Goal: Task Accomplishment & Management: Manage account settings

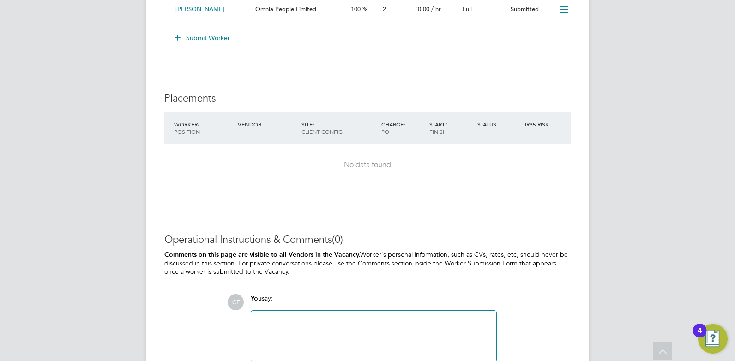
scroll to position [1661, 0]
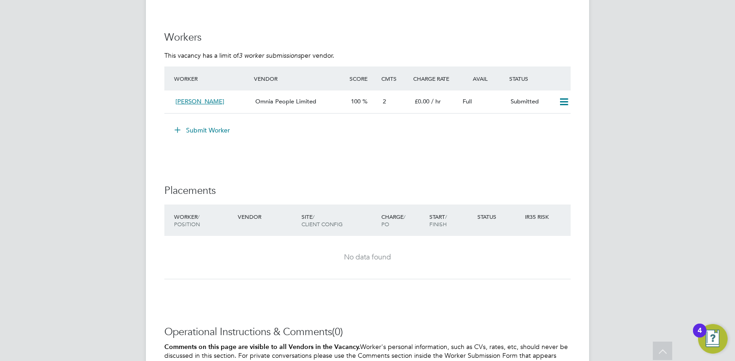
click at [203, 126] on button "Submit Worker" at bounding box center [202, 130] width 69 height 15
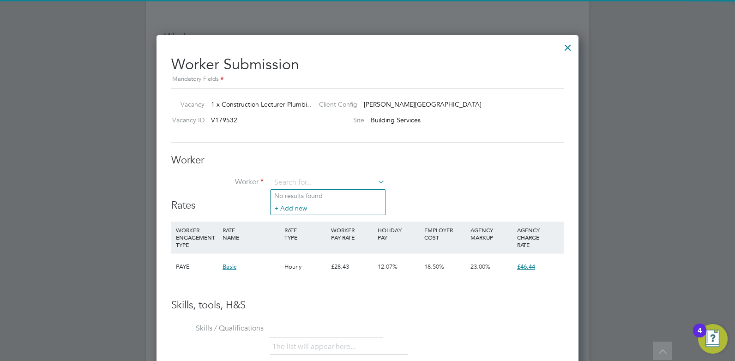
scroll to position [27, 63]
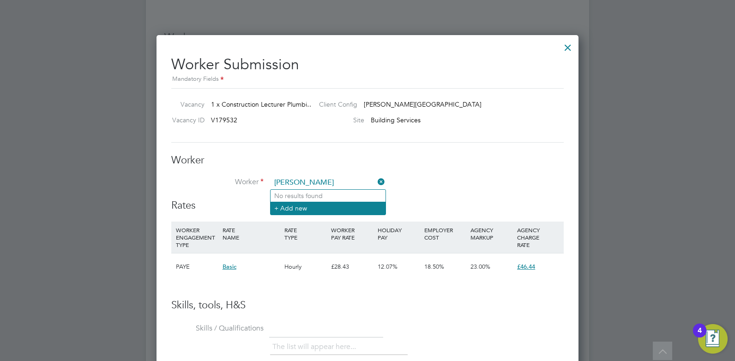
type input "rachel"
click at [302, 212] on li "+ Add new" at bounding box center [327, 208] width 115 height 12
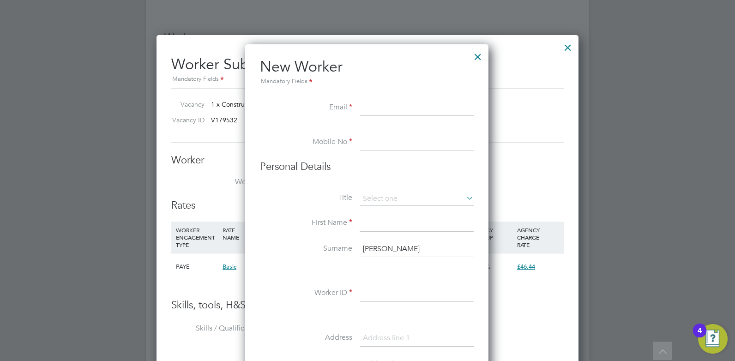
scroll to position [785, 245]
paste input "rachelhking@hotmail.com"
type input "rachelhking@hotmail.com"
type input "Rahel"
type input "rachelhking@hotmail.com"
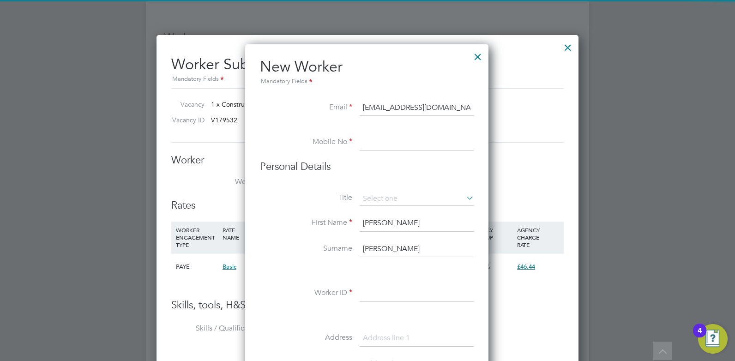
click at [397, 142] on input at bounding box center [417, 142] width 114 height 17
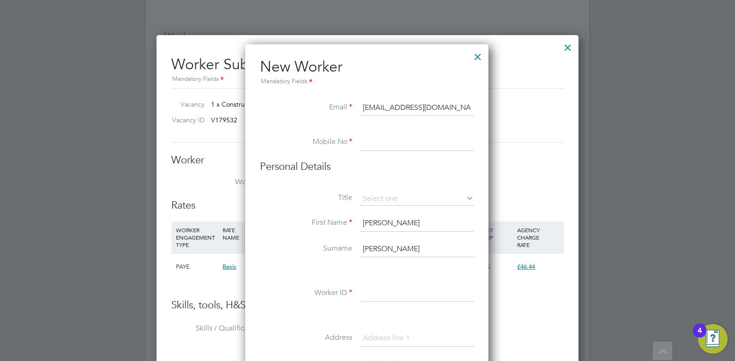
paste input "07557 986 024"
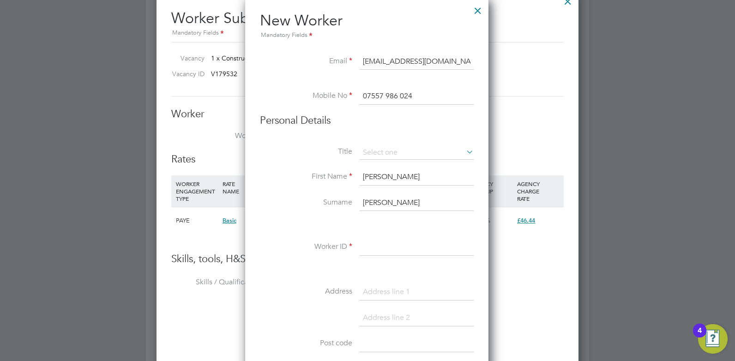
type input "07557 986 024"
drag, startPoint x: 370, startPoint y: 176, endPoint x: 412, endPoint y: 276, distance: 109.0
click at [370, 176] on input "Rahel" at bounding box center [417, 177] width 114 height 17
type input "Rachel"
click at [380, 203] on input "rachel" at bounding box center [417, 203] width 114 height 17
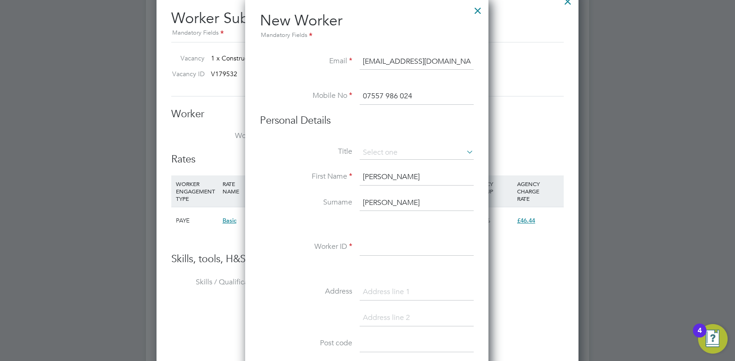
click at [380, 203] on input "rachel" at bounding box center [417, 203] width 114 height 17
type input "King"
click at [365, 254] on input at bounding box center [417, 247] width 114 height 17
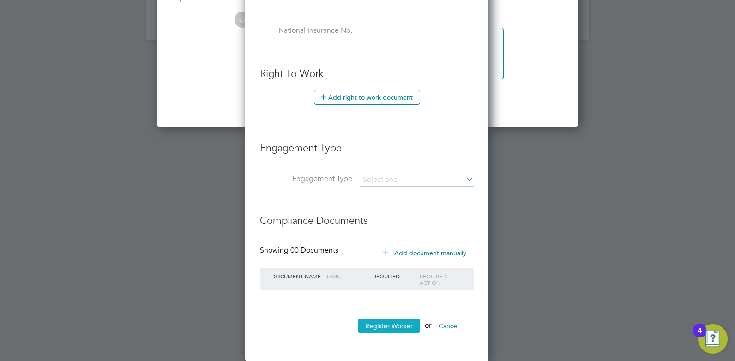
type input "HQ00515057"
click at [395, 322] on button "Register Worker" at bounding box center [389, 325] width 62 height 15
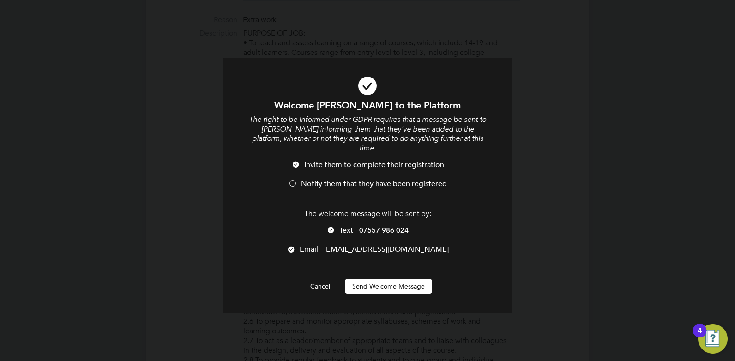
click at [316, 179] on span "Notify them that they have been registered" at bounding box center [374, 183] width 146 height 9
click at [387, 226] on span "Text - 07557 986 024" at bounding box center [373, 230] width 69 height 9
click at [397, 282] on button "Send Welcome Message" at bounding box center [388, 286] width 87 height 15
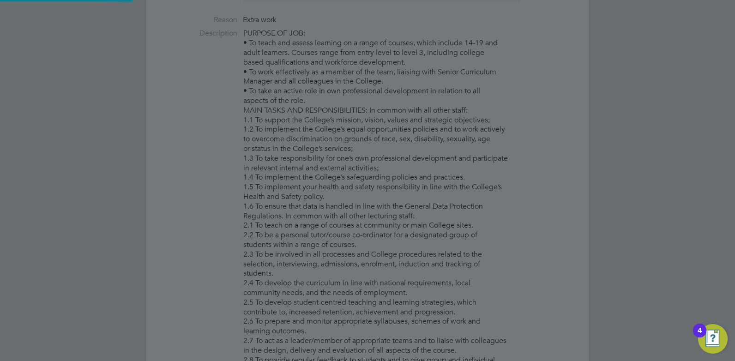
type input "Rachel King (HQ00515057)"
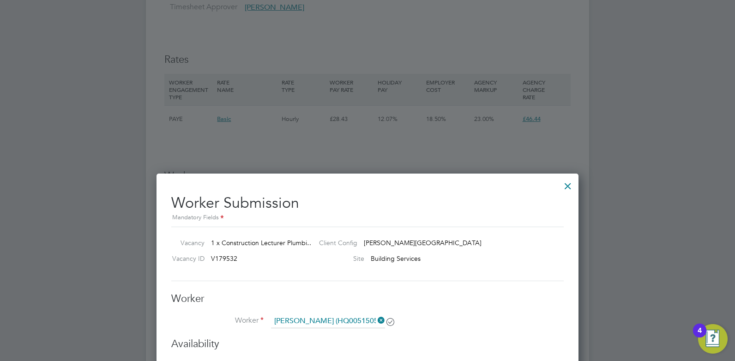
click at [568, 186] on div at bounding box center [567, 183] width 17 height 17
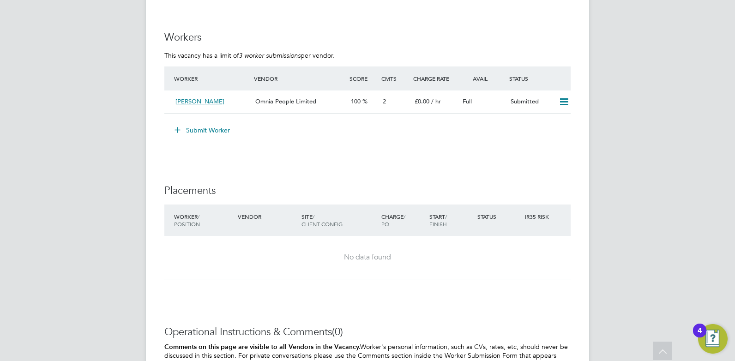
click at [210, 126] on button "Submit Worker" at bounding box center [202, 130] width 69 height 15
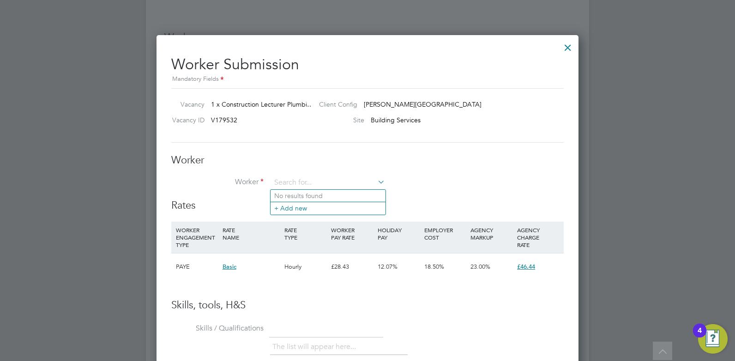
type input "a"
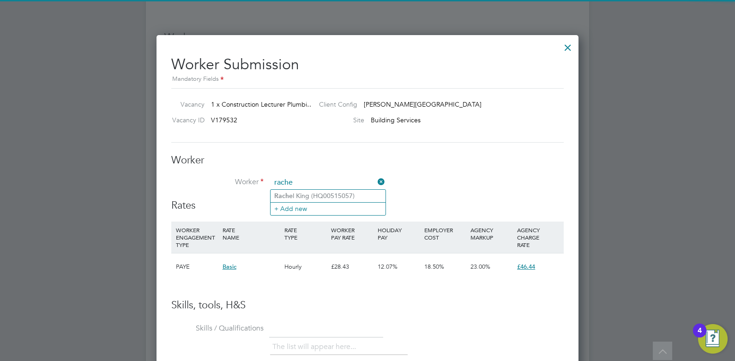
click at [286, 198] on b "Rache" at bounding box center [283, 196] width 18 height 8
type input "Rachel King (HQ00515057)"
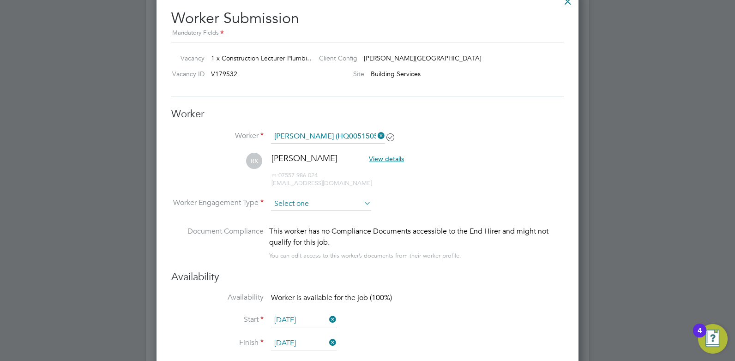
click at [301, 204] on input at bounding box center [321, 204] width 100 height 14
click at [304, 211] on li "Contract" at bounding box center [320, 216] width 101 height 12
type input "Contract"
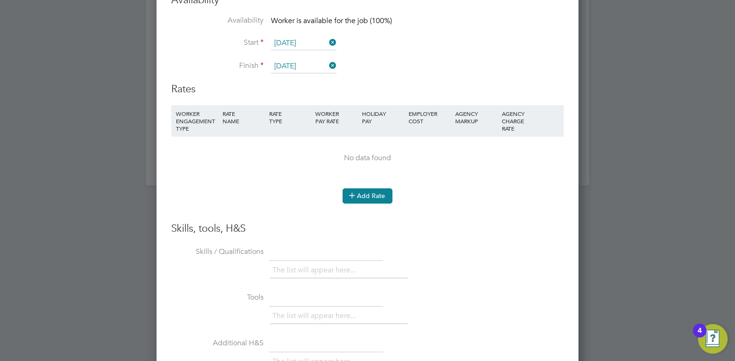
click at [360, 197] on button "Add Rate" at bounding box center [367, 195] width 50 height 15
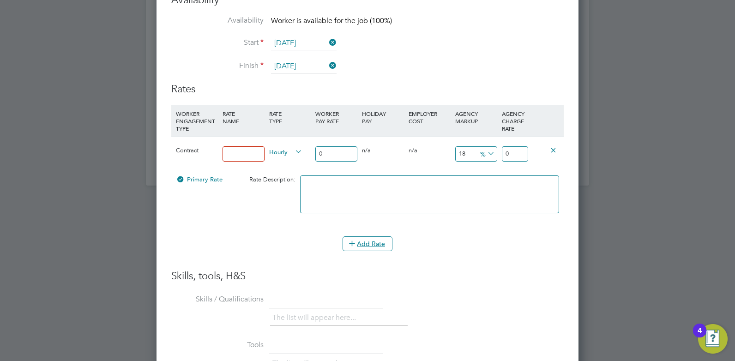
click at [239, 159] on input at bounding box center [243, 153] width 42 height 15
type input "Rate"
click at [341, 150] on input "0" at bounding box center [336, 153] width 42 height 15
type input "5"
type input "5.9"
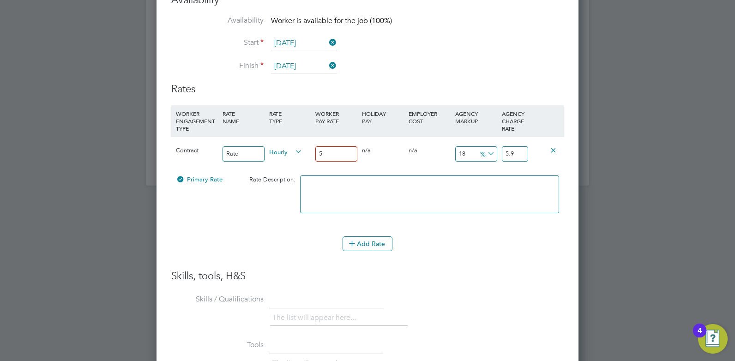
type input "50"
type input "59"
type input "50"
type input "-88"
type input "6"
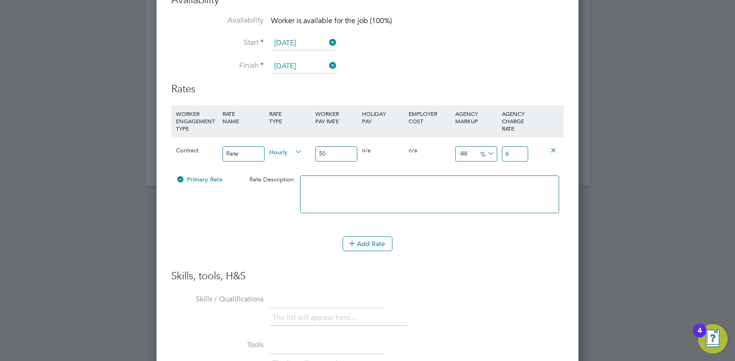
type input "24"
type input "2"
type input "24"
type input "62"
type input "1124"
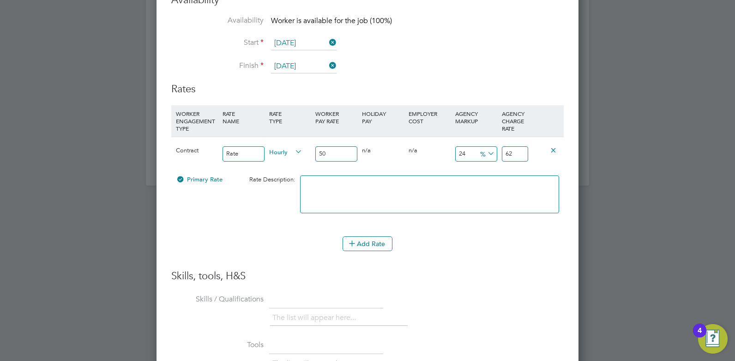
type input "612"
type input "22"
type input "61"
type input "23"
type input "61.5"
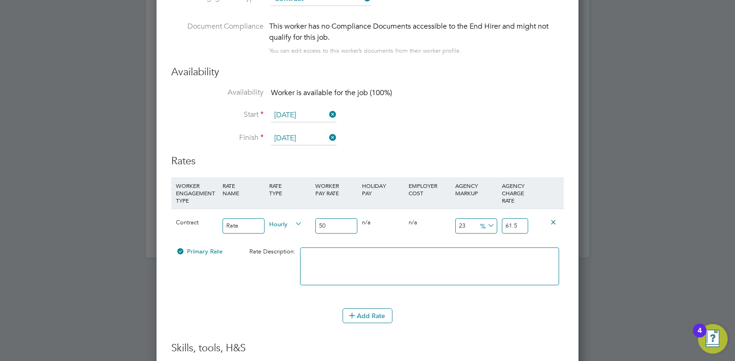
type input "22"
type input "61"
type input "-88"
type input "6"
type input "24"
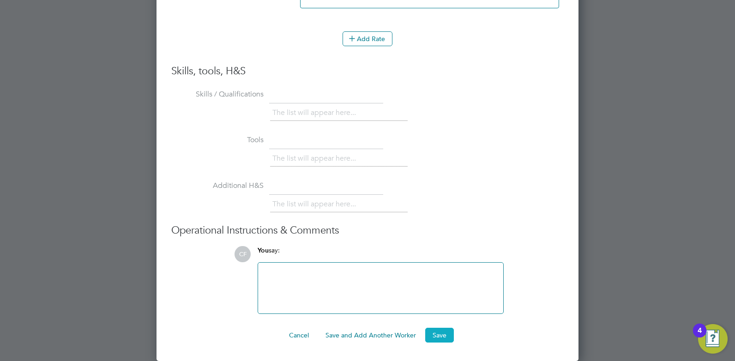
type input "62"
click at [434, 331] on button "Save" at bounding box center [439, 335] width 29 height 15
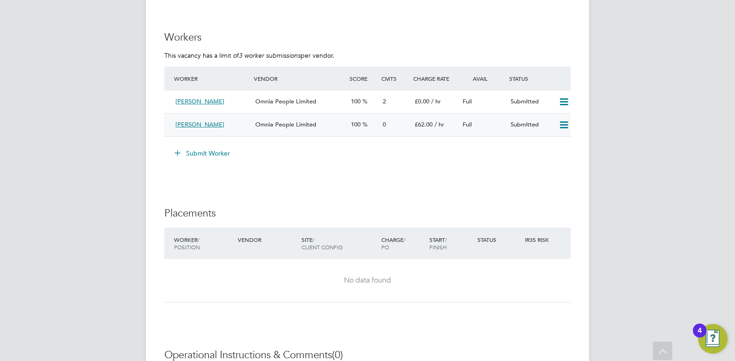
click at [269, 121] on span "Omnia People Limited" at bounding box center [285, 124] width 61 height 8
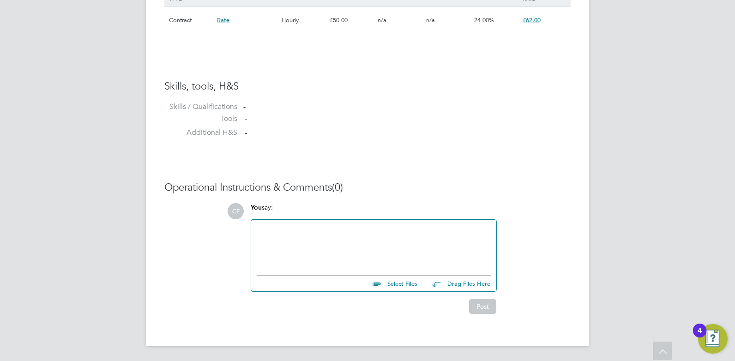
click at [401, 285] on input "file" at bounding box center [421, 282] width 138 height 13
type input "C:\fakepath\King Rachel HQ00515057.docx"
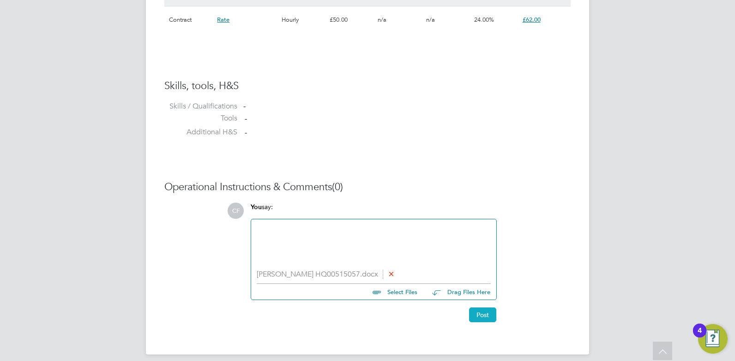
click at [487, 316] on button "Post" at bounding box center [482, 314] width 27 height 15
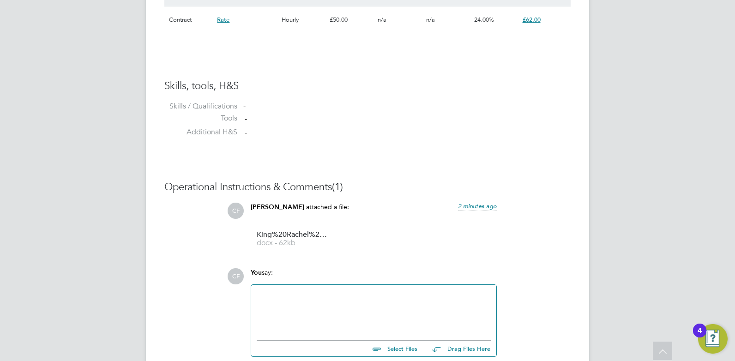
click at [282, 303] on div at bounding box center [374, 310] width 234 height 40
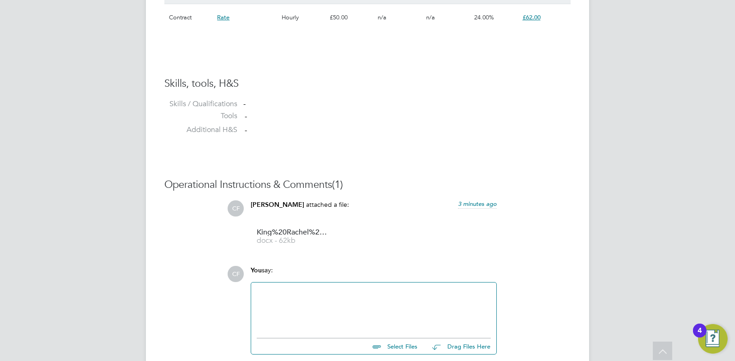
scroll to position [738, 0]
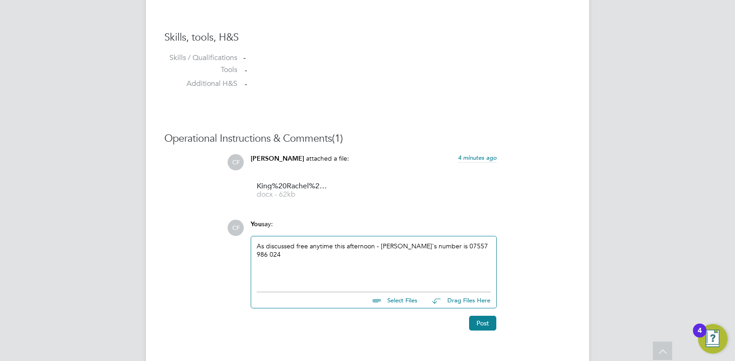
drag, startPoint x: 263, startPoint y: 251, endPoint x: 273, endPoint y: 261, distance: 14.4
click at [479, 323] on button "Post" at bounding box center [482, 323] width 27 height 15
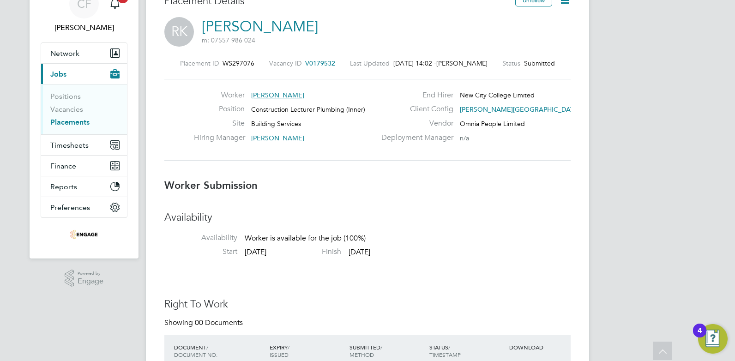
scroll to position [0, 0]
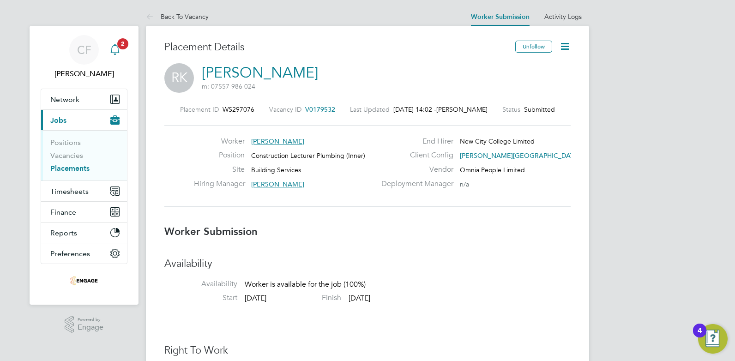
click at [116, 48] on icon "Main navigation" at bounding box center [114, 49] width 11 height 11
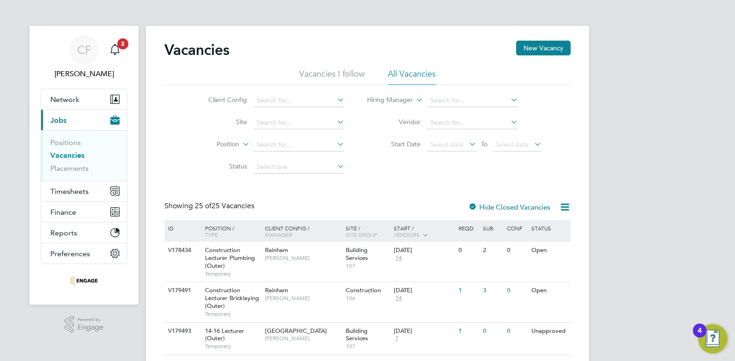
click at [312, 71] on li "Vacancies I follow" at bounding box center [332, 76] width 66 height 17
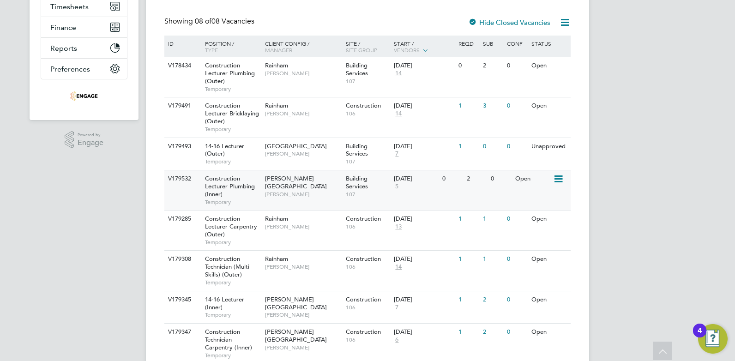
scroll to position [221, 0]
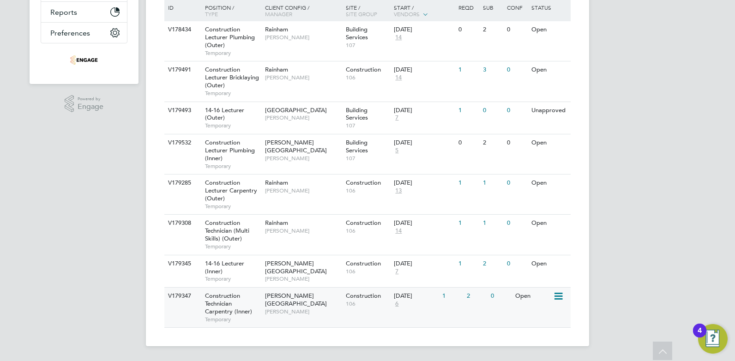
click at [294, 308] on span "[PERSON_NAME]" at bounding box center [303, 311] width 76 height 7
click at [365, 295] on span "Construction" at bounding box center [363, 296] width 35 height 8
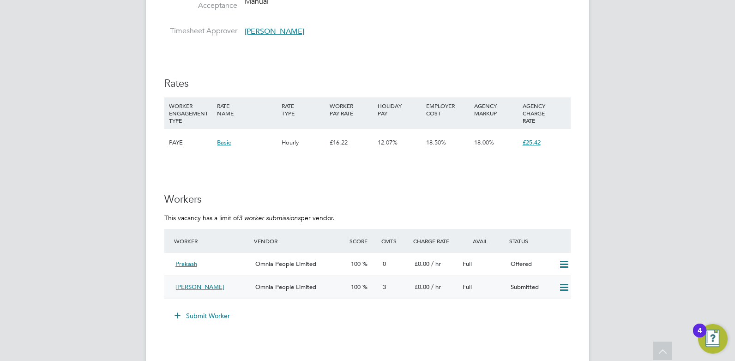
scroll to position [1569, 0]
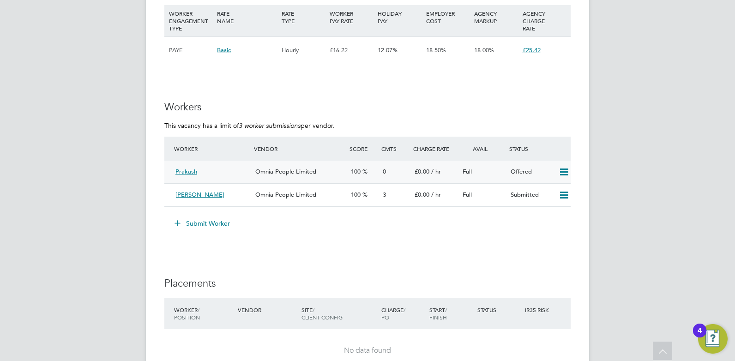
click at [354, 176] on div "100" at bounding box center [363, 171] width 32 height 15
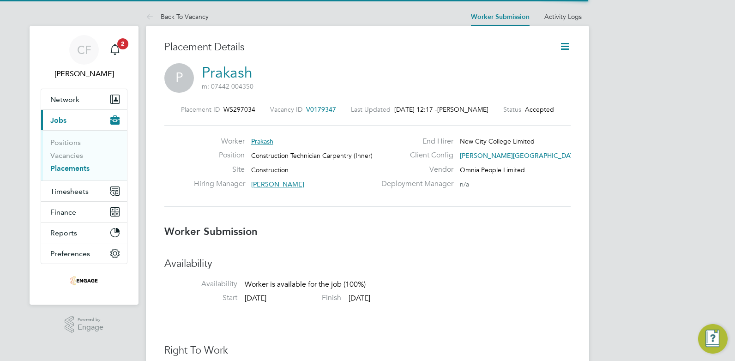
scroll to position [5, 5]
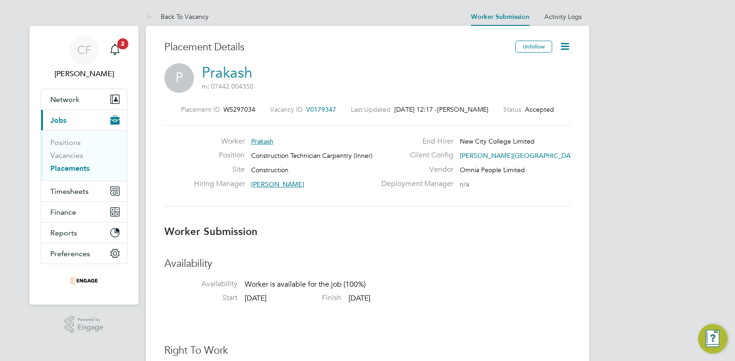
click at [564, 43] on icon at bounding box center [565, 47] width 12 height 12
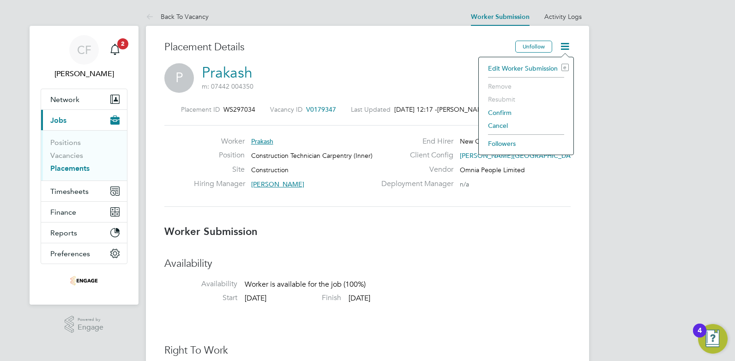
click at [511, 68] on li "Edit Worker Submission e" at bounding box center [525, 68] width 85 height 13
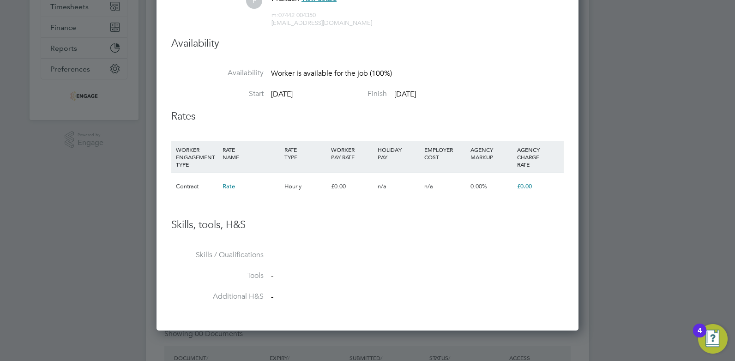
click at [523, 184] on span "£0.00" at bounding box center [524, 186] width 15 height 8
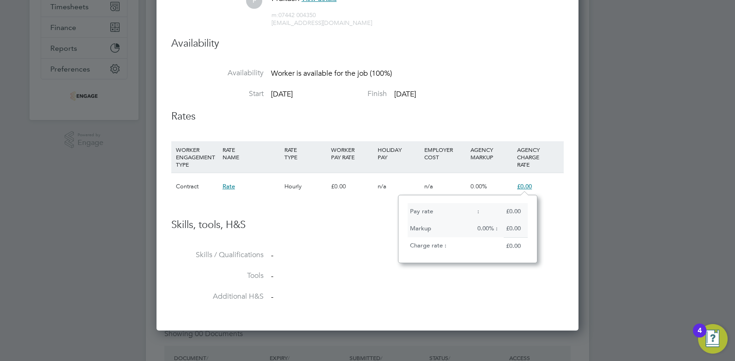
click at [527, 185] on span "£0.00" at bounding box center [524, 186] width 15 height 8
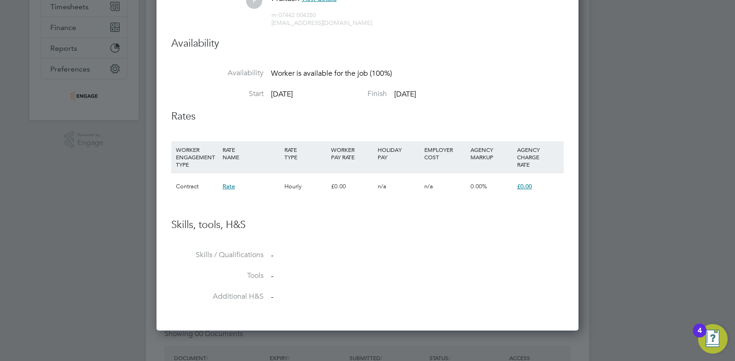
click at [230, 186] on span "Rate" at bounding box center [228, 186] width 12 height 8
drag, startPoint x: 230, startPoint y: 186, endPoint x: 523, endPoint y: 189, distance: 293.1
click at [523, 189] on span "£0.00" at bounding box center [524, 186] width 15 height 8
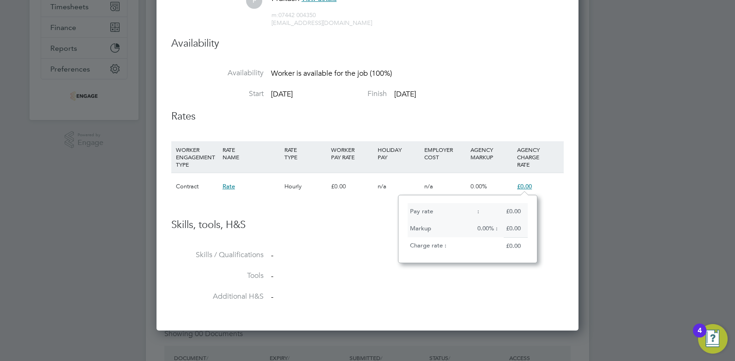
click at [523, 189] on span "£0.00" at bounding box center [524, 186] width 15 height 8
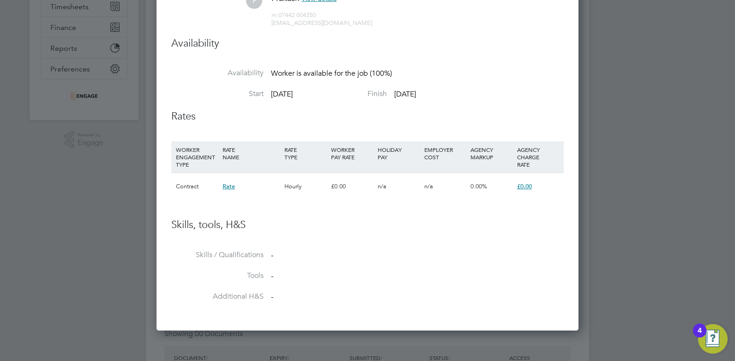
click at [523, 189] on span "£0.00" at bounding box center [524, 186] width 15 height 8
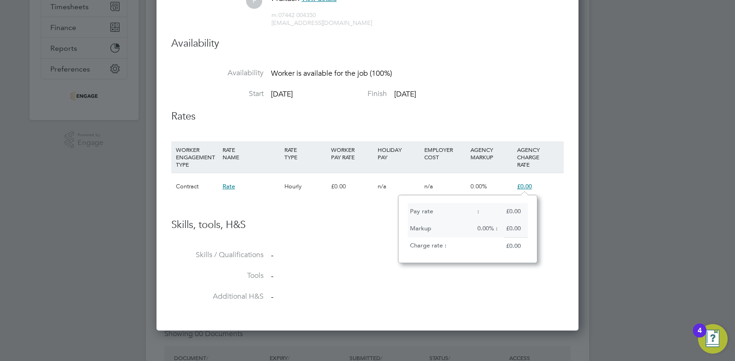
click at [418, 213] on div "Pay rate" at bounding box center [440, 211] width 67 height 17
drag, startPoint x: 418, startPoint y: 212, endPoint x: 502, endPoint y: 209, distance: 83.6
click at [506, 209] on div "£0.00" at bounding box center [515, 211] width 24 height 17
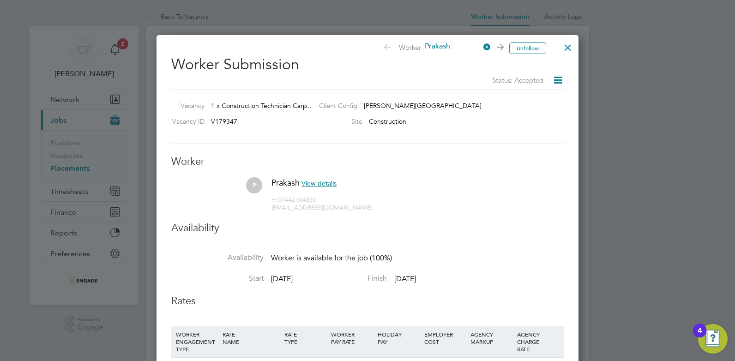
click at [555, 80] on icon at bounding box center [558, 80] width 12 height 12
click at [522, 80] on span "Status: Accepted" at bounding box center [517, 80] width 51 height 9
click at [552, 78] on icon at bounding box center [558, 80] width 12 height 12
click at [597, 136] on div at bounding box center [367, 180] width 735 height 361
click at [564, 45] on div at bounding box center [567, 45] width 17 height 17
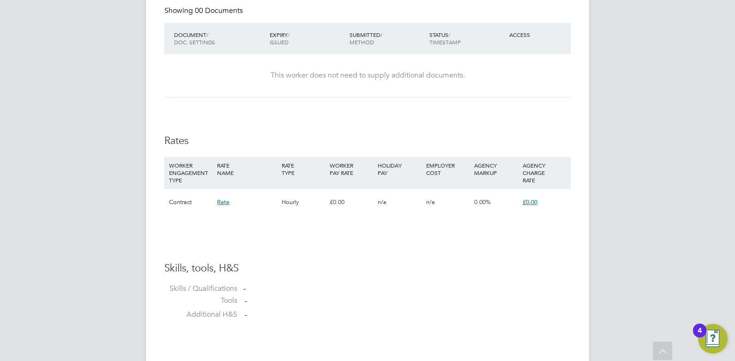
click at [526, 203] on span "£0.00" at bounding box center [529, 202] width 15 height 8
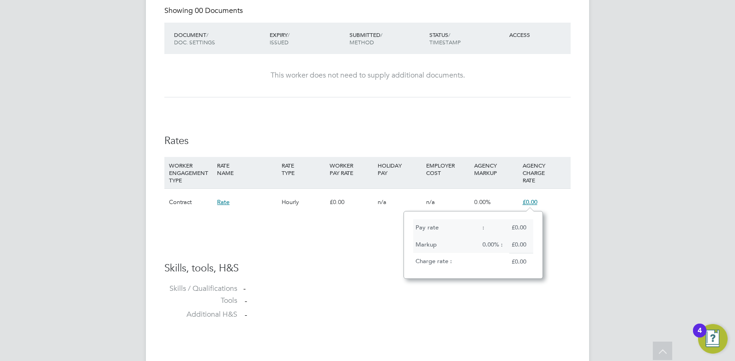
click at [521, 223] on div "£0.00" at bounding box center [521, 227] width 24 height 17
click at [527, 201] on span "£0.00" at bounding box center [529, 202] width 15 height 8
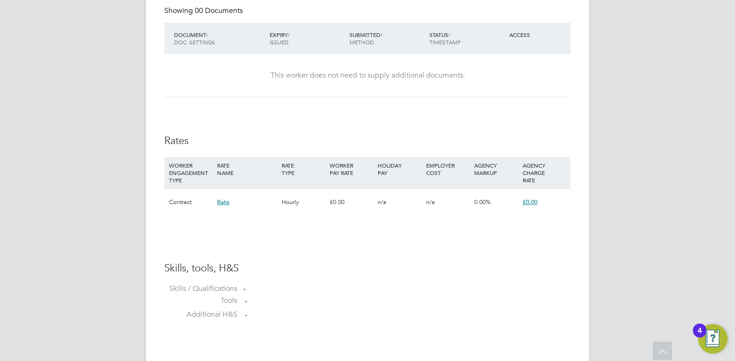
click at [527, 201] on span "£0.00" at bounding box center [529, 202] width 15 height 8
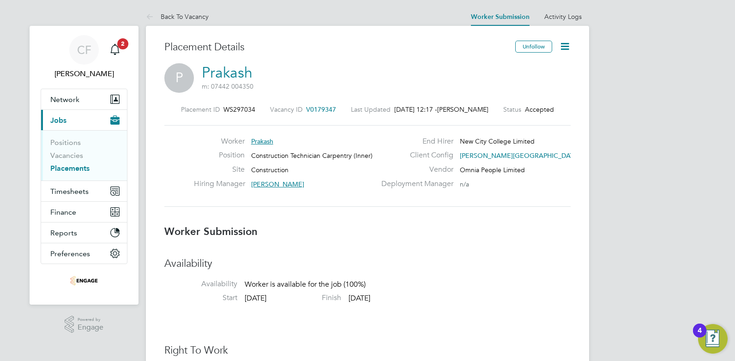
click at [566, 44] on icon at bounding box center [565, 47] width 12 height 12
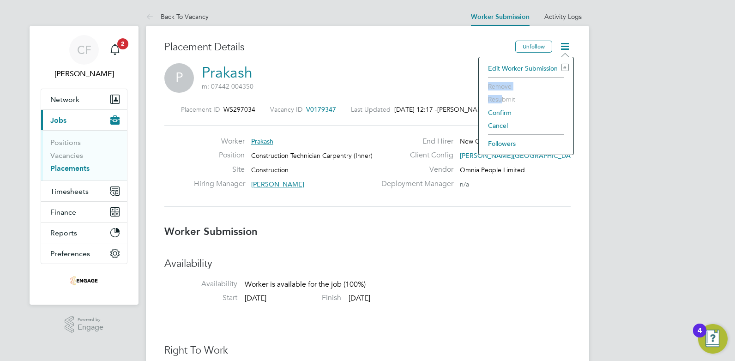
drag, startPoint x: 503, startPoint y: 96, endPoint x: 530, endPoint y: 66, distance: 40.8
click at [530, 66] on ul "Edit Worker Submission e Remove Resubmit Confirm Cancel Followers" at bounding box center [525, 106] width 85 height 88
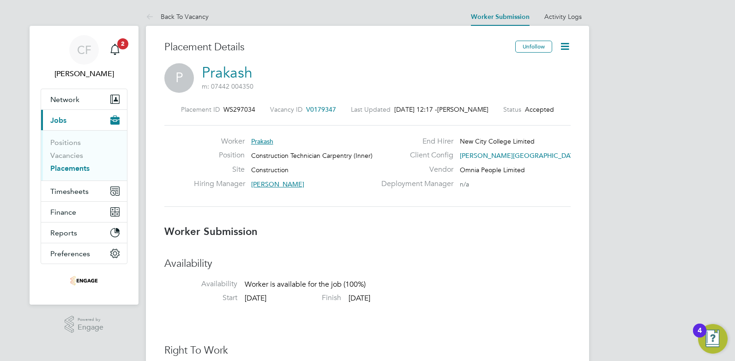
click at [567, 43] on icon at bounding box center [565, 47] width 12 height 12
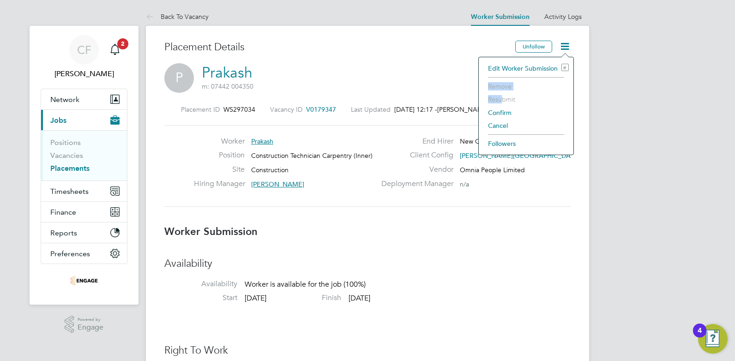
click at [529, 70] on li "Edit Worker Submission e" at bounding box center [525, 68] width 85 height 13
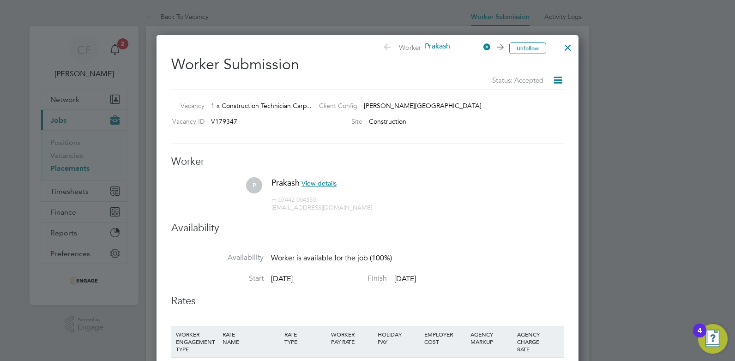
click at [322, 186] on span "View details" at bounding box center [318, 183] width 35 height 8
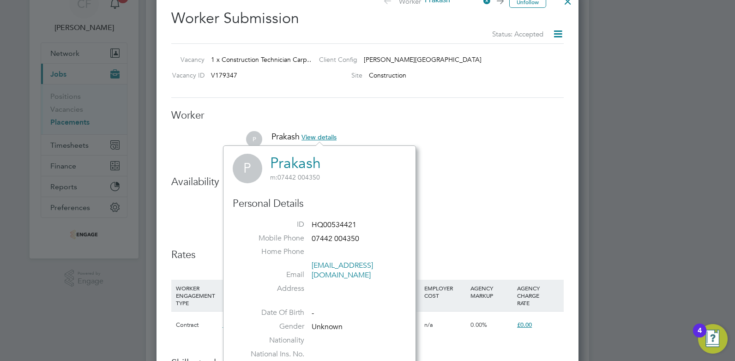
click at [469, 159] on li "P Prakash View details m: 07442 004350 panthiprakash500@gmail.com" at bounding box center [367, 153] width 392 height 44
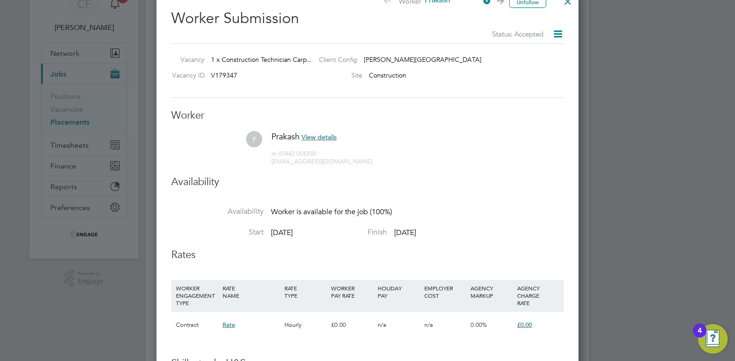
click at [558, 31] on icon at bounding box center [558, 34] width 12 height 12
click at [466, 78] on div "Site Construction" at bounding box center [432, 78] width 240 height 14
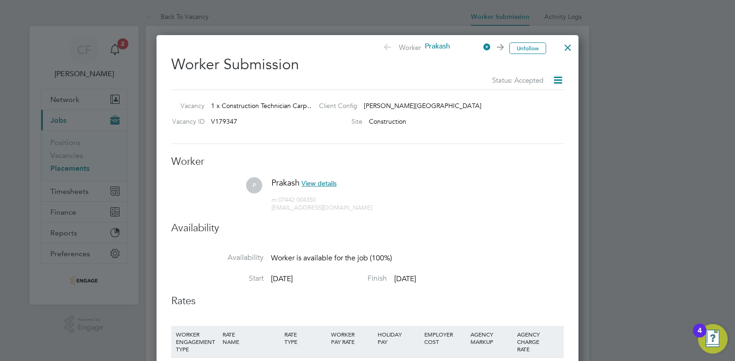
click at [481, 48] on icon at bounding box center [481, 47] width 0 height 13
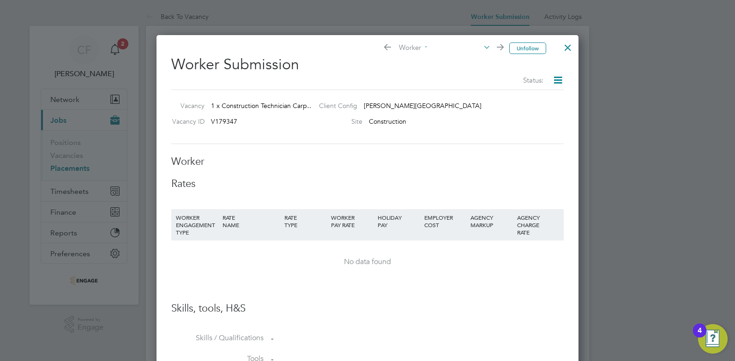
click at [557, 46] on div "Unfollow Worker - Worker Submission Status: Vacancy 1 x Construction Technician…" at bounding box center [367, 224] width 422 height 379
click at [563, 46] on div at bounding box center [567, 45] width 17 height 17
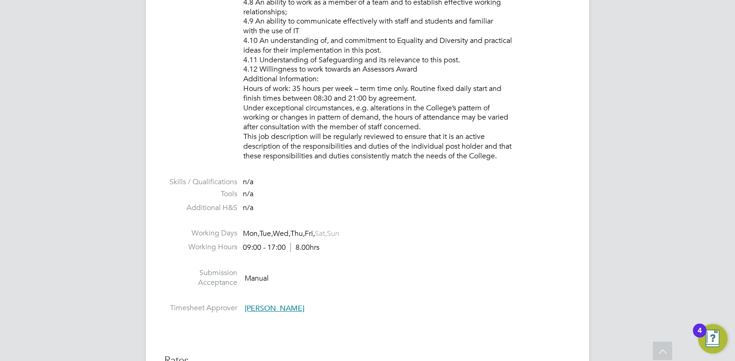
scroll to position [1477, 0]
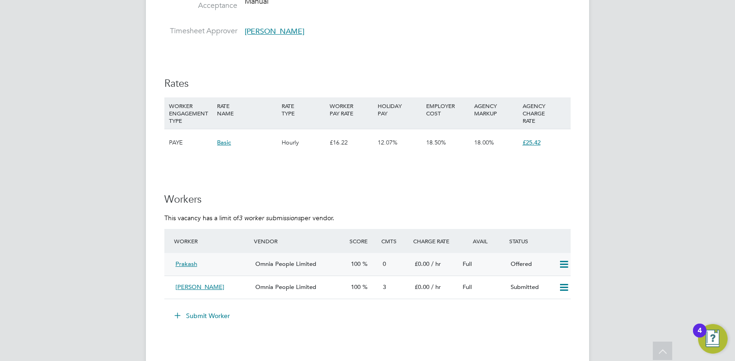
click at [480, 264] on div "Full" at bounding box center [483, 264] width 48 height 15
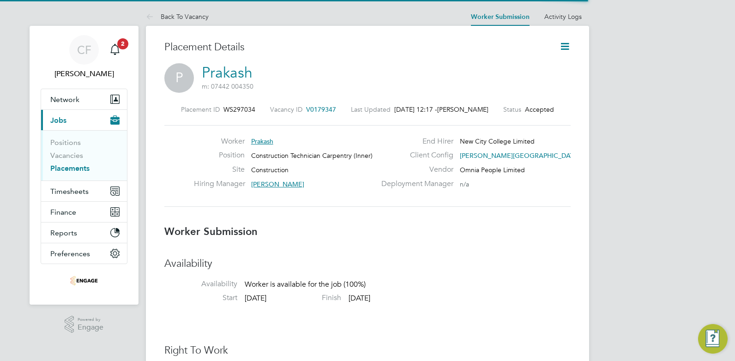
scroll to position [5, 5]
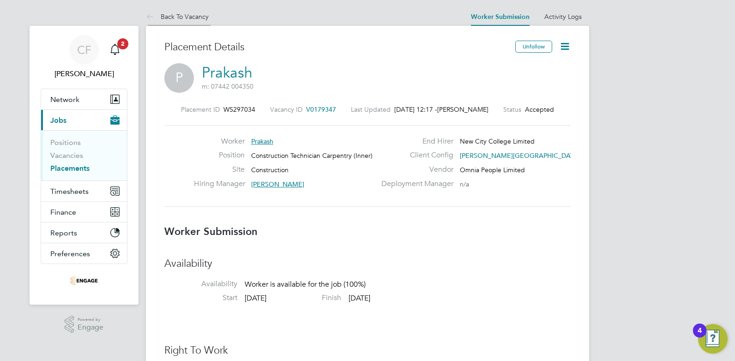
click at [151, 15] on icon at bounding box center [152, 18] width 12 height 12
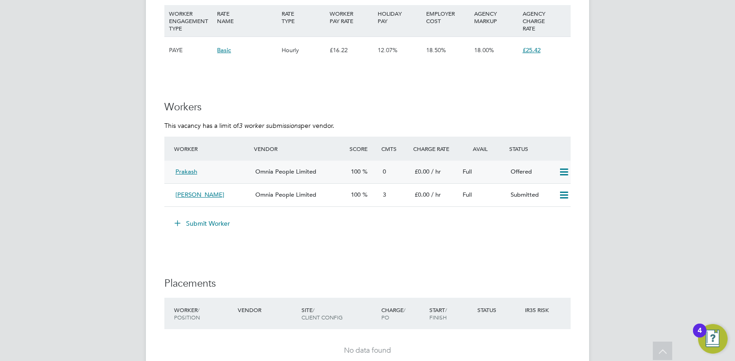
click at [560, 174] on icon at bounding box center [564, 171] width 12 height 7
click at [503, 170] on div "Full" at bounding box center [483, 171] width 48 height 15
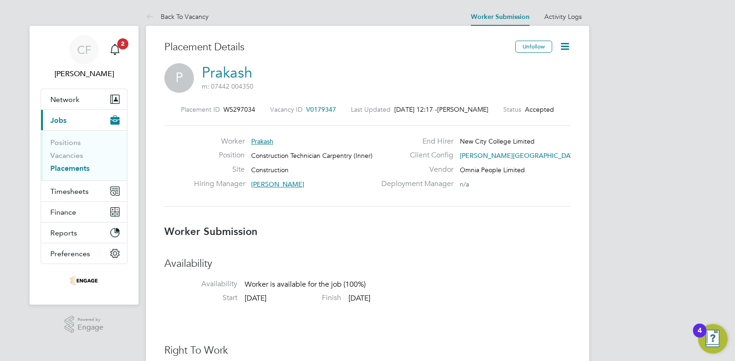
click at [565, 45] on icon at bounding box center [565, 47] width 12 height 12
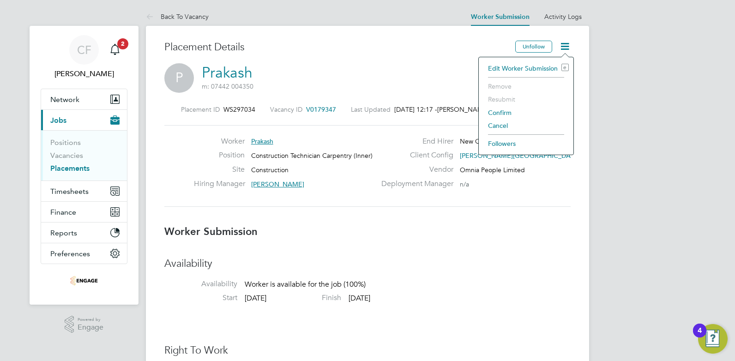
click at [537, 67] on li "Edit Worker Submission e" at bounding box center [525, 68] width 85 height 13
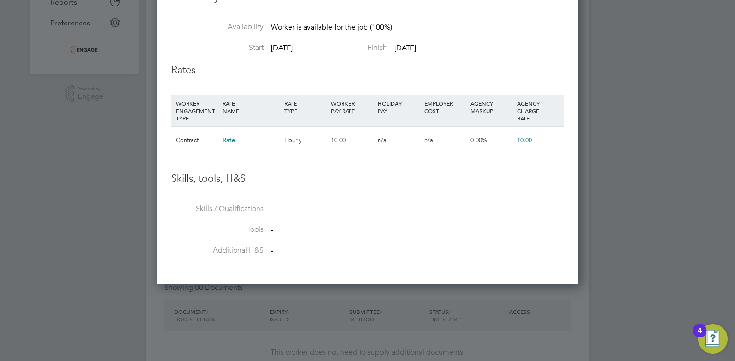
click at [522, 139] on span "£0.00" at bounding box center [524, 140] width 15 height 8
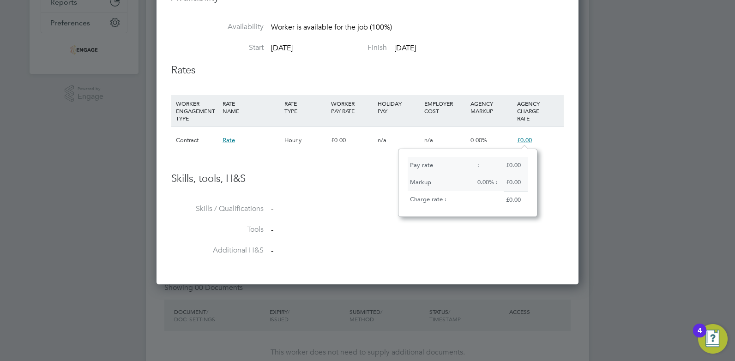
click at [515, 161] on div "£0.00" at bounding box center [515, 165] width 24 height 17
click at [515, 163] on div "£0.00" at bounding box center [515, 165] width 24 height 17
click at [515, 174] on div "£0.00" at bounding box center [515, 182] width 24 height 17
drag, startPoint x: 511, startPoint y: 181, endPoint x: 508, endPoint y: 205, distance: 23.8
click at [511, 181] on div "£0.00" at bounding box center [515, 182] width 24 height 17
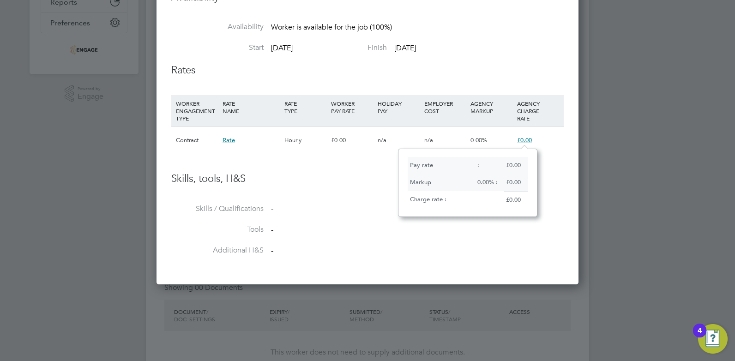
click at [509, 195] on div "£0.00" at bounding box center [515, 200] width 24 height 18
click at [478, 186] on div "0.00% :" at bounding box center [489, 182] width 29 height 17
click at [411, 185] on div "Markup" at bounding box center [440, 182] width 67 height 17
drag, startPoint x: 412, startPoint y: 209, endPoint x: 400, endPoint y: 191, distance: 21.6
click at [412, 208] on div "Pay rate : £0.00 Markup 0.00% : £0.00 Charge rate : £0.00" at bounding box center [467, 183] width 139 height 68
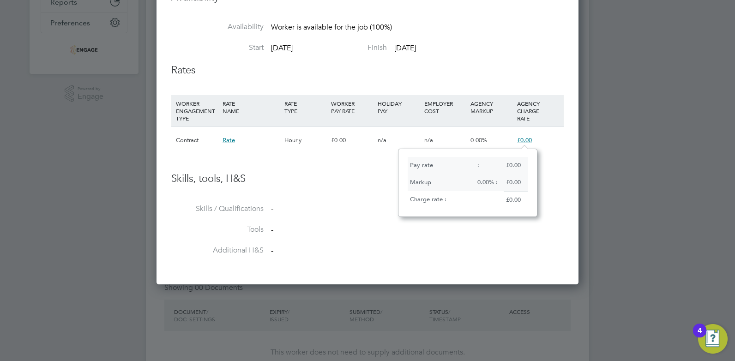
click at [298, 146] on div "Hourly" at bounding box center [305, 140] width 47 height 27
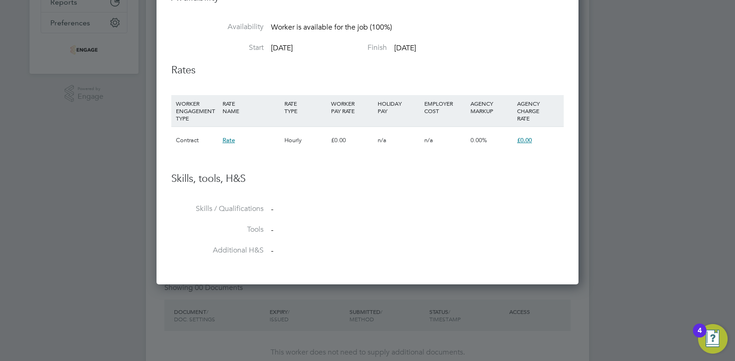
click at [236, 138] on div "Rate" at bounding box center [251, 140] width 62 height 27
click at [227, 138] on span "Rate" at bounding box center [228, 140] width 12 height 8
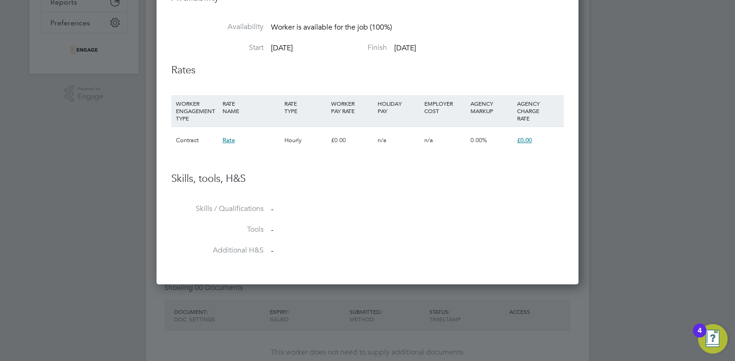
click at [228, 143] on span "Rate" at bounding box center [228, 140] width 12 height 8
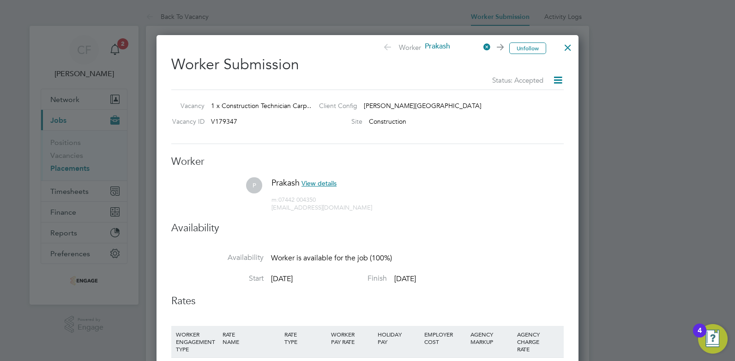
click at [566, 50] on div at bounding box center [567, 45] width 17 height 17
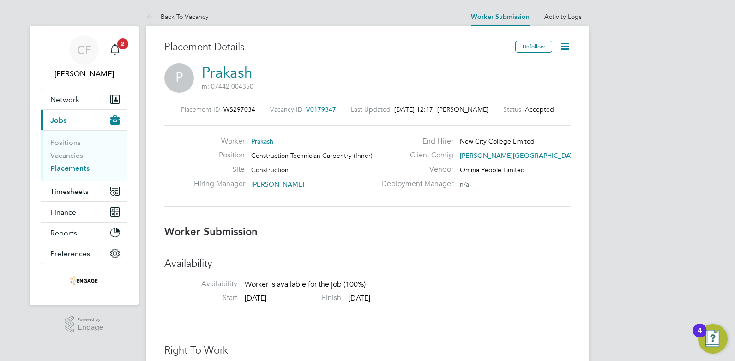
click at [567, 48] on icon at bounding box center [565, 47] width 12 height 12
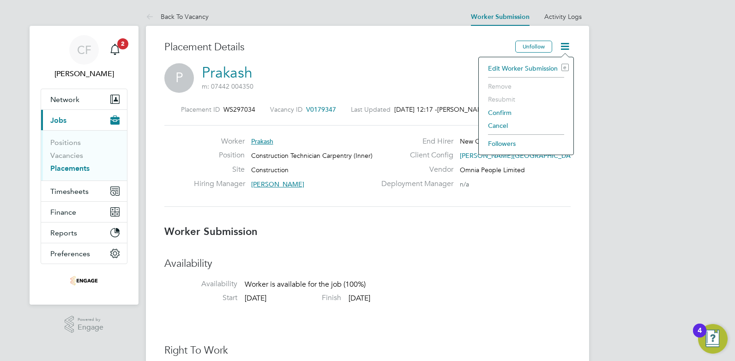
click at [503, 108] on li "Confirm" at bounding box center [525, 112] width 85 height 13
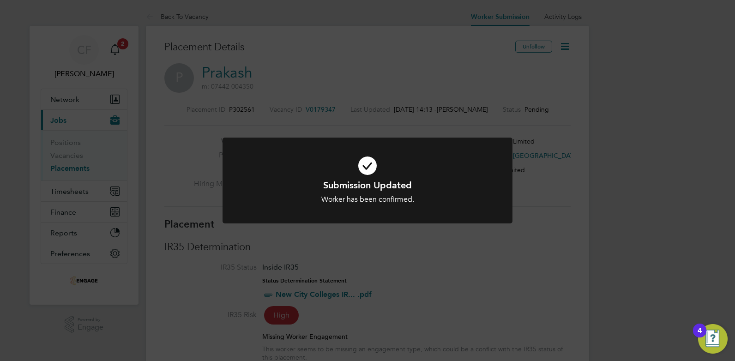
click at [461, 101] on div "Submission Updated Worker has been confirmed. Cancel Okay" at bounding box center [367, 180] width 735 height 361
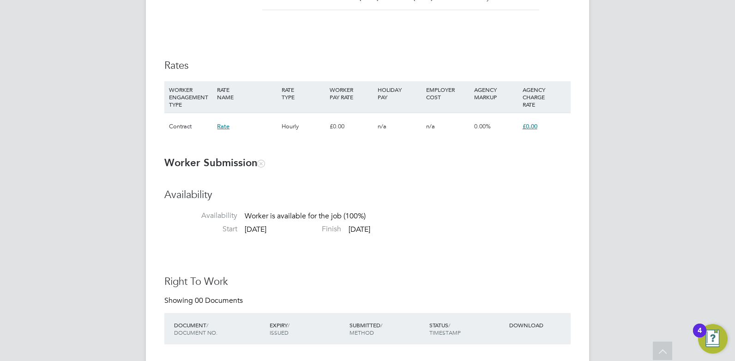
click at [539, 122] on div "£0.00" at bounding box center [544, 126] width 48 height 27
click at [521, 126] on div "£0.00" at bounding box center [544, 126] width 48 height 27
click at [522, 126] on span "£0.00" at bounding box center [529, 126] width 15 height 8
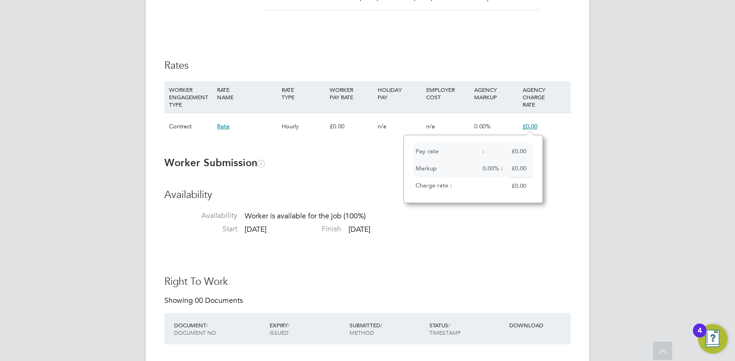
click at [516, 150] on div "£0.00" at bounding box center [521, 151] width 24 height 17
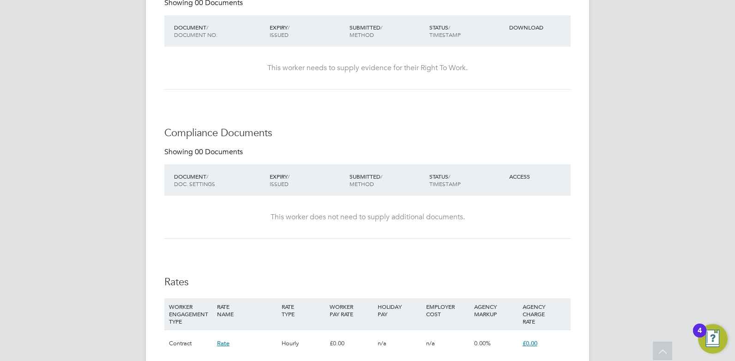
click at [363, 233] on div "This worker does not need to supply additional documents." at bounding box center [368, 217] width 388 height 43
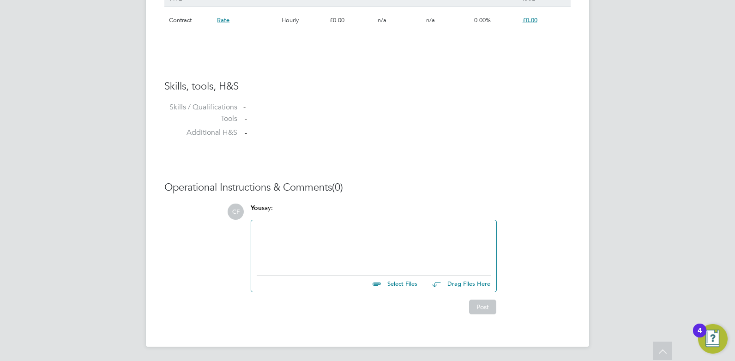
click at [433, 244] on div at bounding box center [374, 246] width 234 height 40
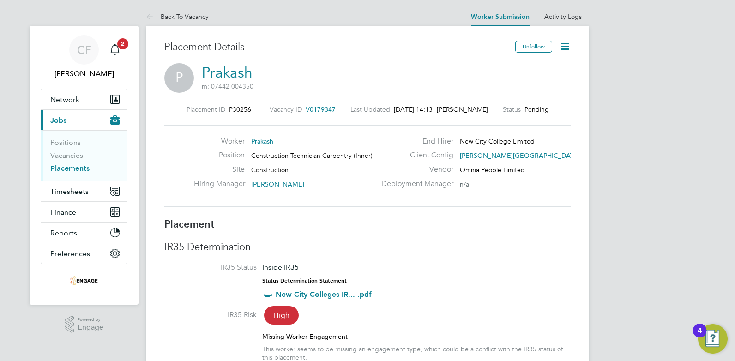
click at [567, 43] on icon at bounding box center [565, 47] width 12 height 12
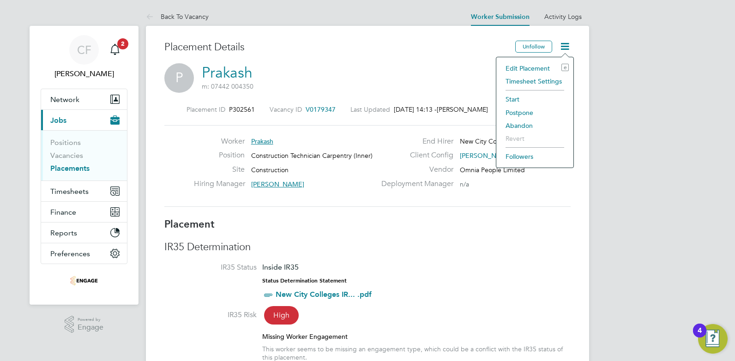
click at [546, 68] on li "Edit Placement e" at bounding box center [535, 68] width 68 height 13
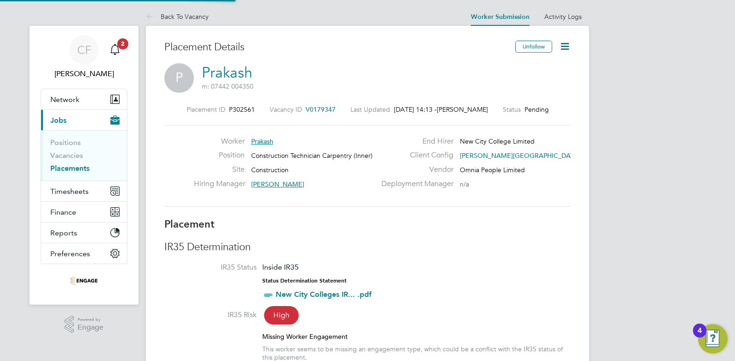
type input "[PERSON_NAME]"
type input "[DATE]"
type input "09:00"
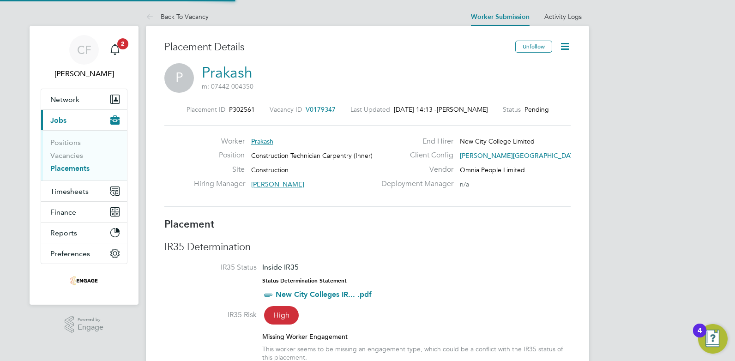
type input "17:00"
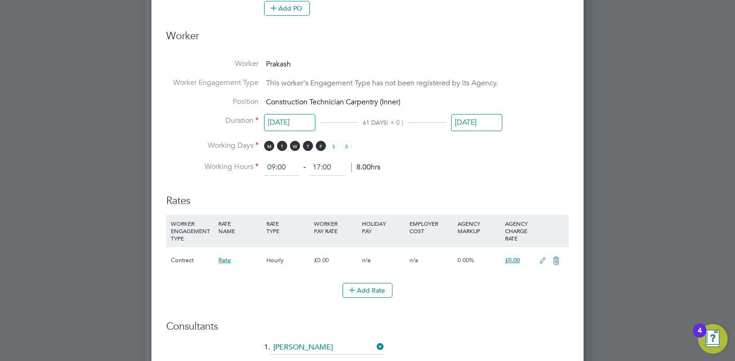
scroll to position [461, 0]
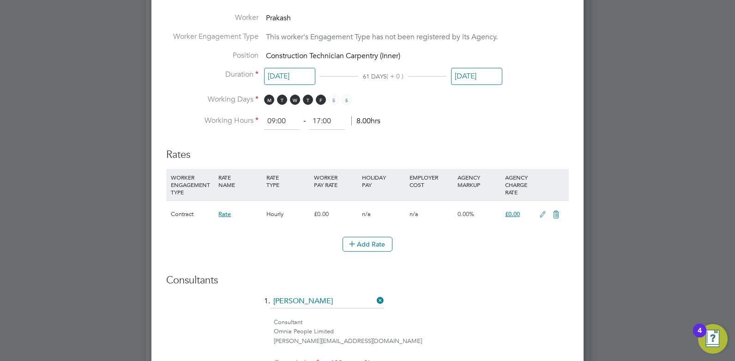
click at [540, 213] on icon at bounding box center [543, 214] width 12 height 7
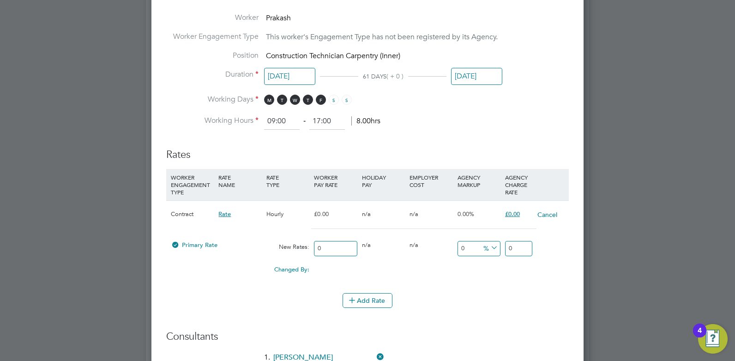
scroll to position [1068, 432]
click at [324, 244] on input "0" at bounding box center [335, 248] width 43 height 15
type input "02"
type input "2"
type input "025"
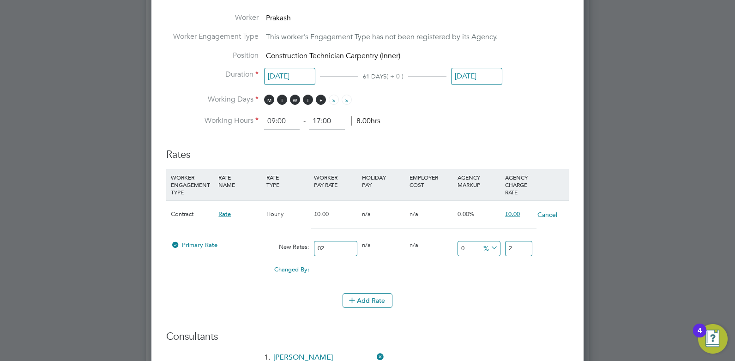
type input "25"
type input "025"
click at [467, 250] on input "0" at bounding box center [478, 248] width 43 height 15
type input "2"
type input "25.5"
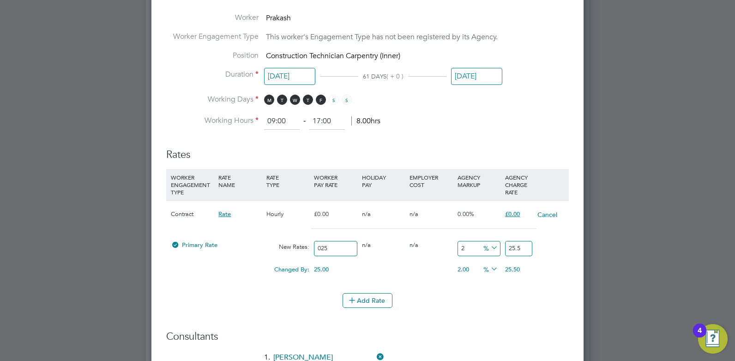
type input "23"
type input "30.75"
type input "23"
drag, startPoint x: 343, startPoint y: 249, endPoint x: 286, endPoint y: 249, distance: 57.7
click at [286, 249] on div "Primary Rate New Rates: 025 0 n/a 0 n/a 23 5.75 % 30.75" at bounding box center [367, 248] width 402 height 24
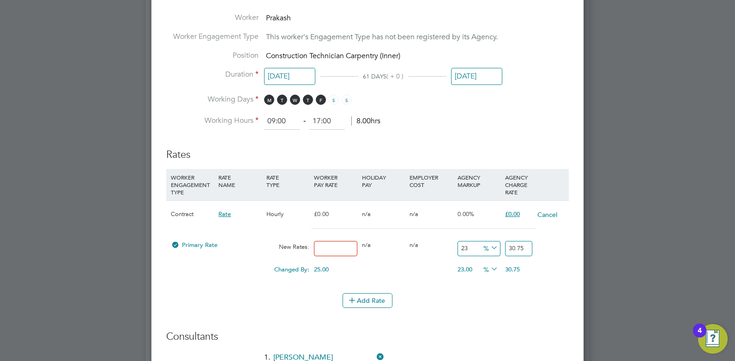
type input "2"
type input "2.46"
type input "25"
type input "30.75"
type input "25"
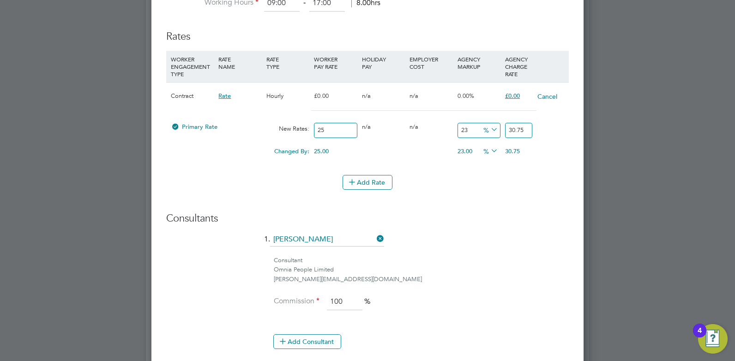
scroll to position [582, 0]
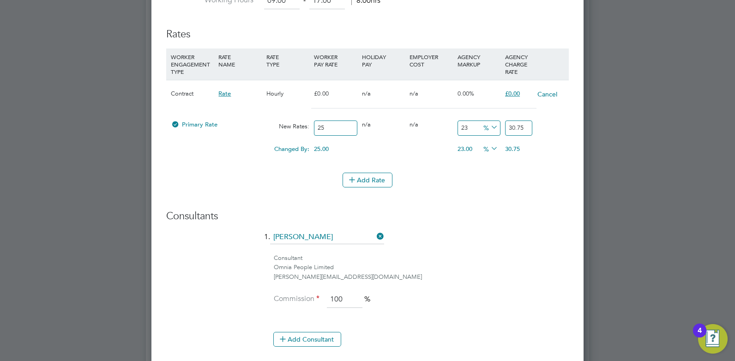
type input "-88"
type input "3"
type input "48"
type input "37"
click at [471, 131] on input "48" at bounding box center [478, 127] width 43 height 15
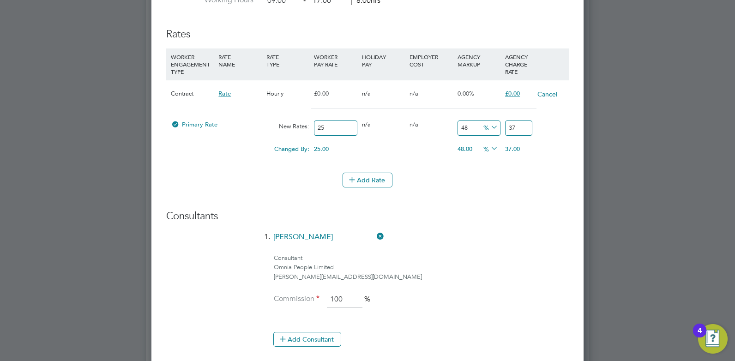
type input "4"
type input "26"
type input "3"
type input "25.75"
type input "37"
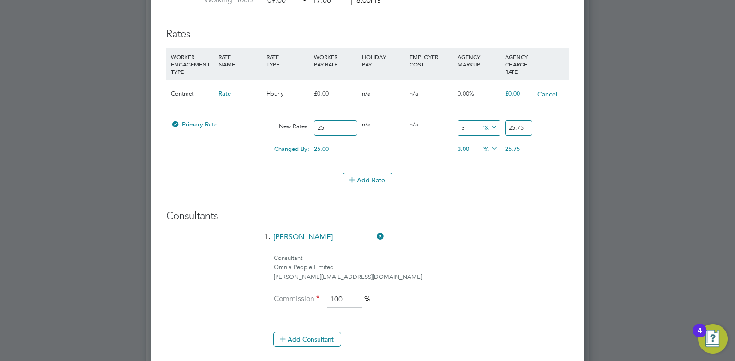
type input "34.25"
type input "3"
type input "25.75"
type input "2"
type input "25.5"
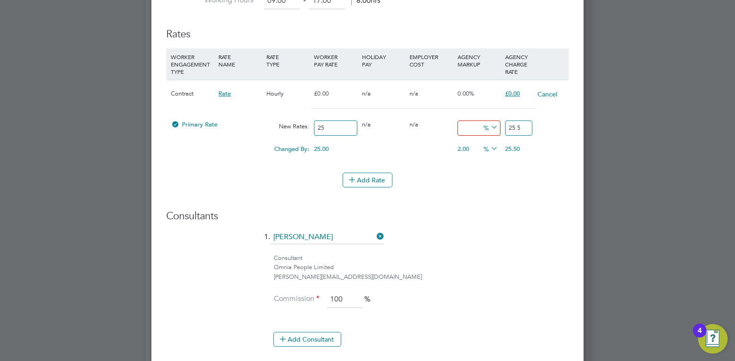
scroll to position [536, 0]
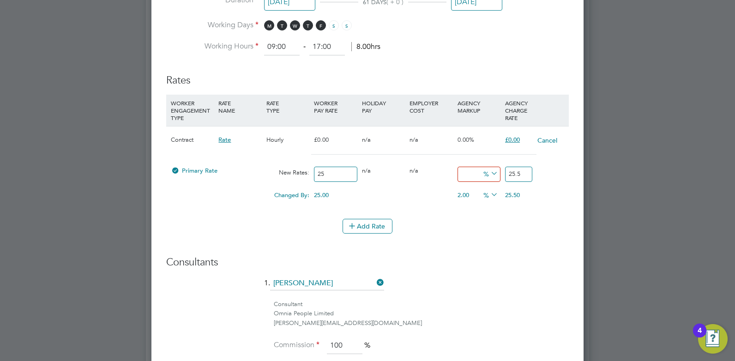
type input "0"
type input "25"
drag, startPoint x: 519, startPoint y: 175, endPoint x: 493, endPoint y: 175, distance: 25.8
click at [493, 175] on div "Primary Rate New Rates: 25 0 n/a 0 n/a 0 0 % 25" at bounding box center [367, 174] width 402 height 24
click at [343, 174] on input "25" at bounding box center [335, 174] width 43 height 15
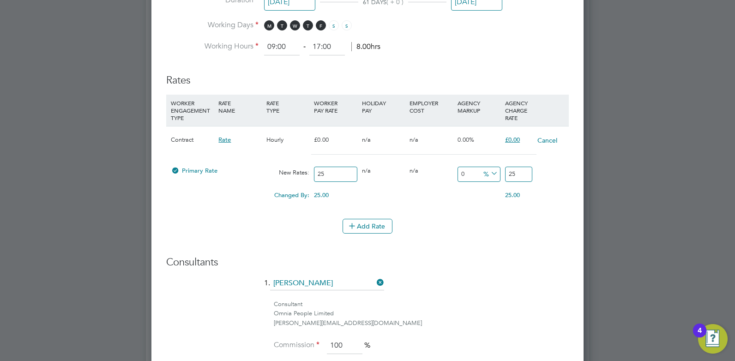
type input "2"
type input "27"
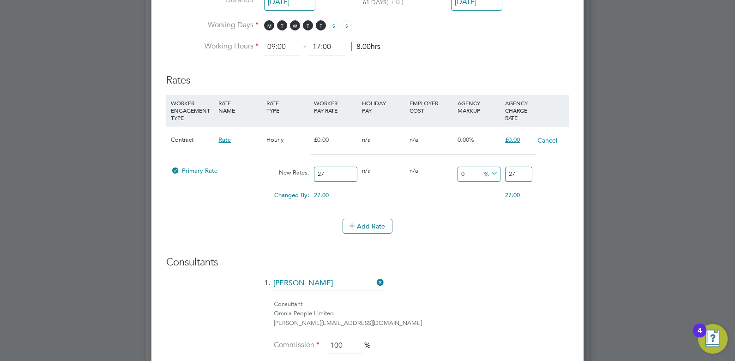
click at [461, 172] on input "0" at bounding box center [478, 174] width 43 height 15
type input "20"
type input "32.4"
type input "230"
type input "89.1"
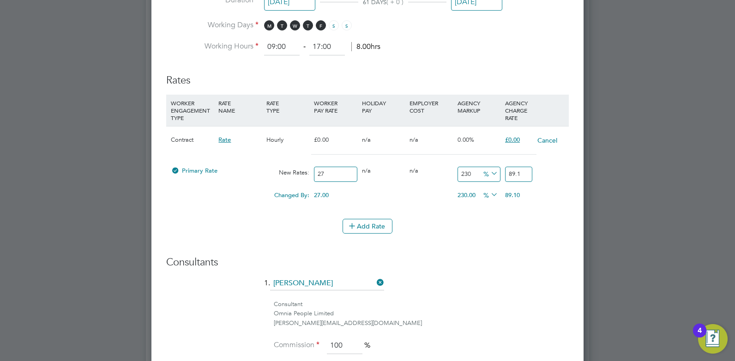
type input "23"
type input "33.21"
drag, startPoint x: 469, startPoint y: 171, endPoint x: 423, endPoint y: 169, distance: 46.2
click at [423, 169] on div "Primary Rate New Rates: 27 0 n/a 0 n/a 23 6.21 % 33.21" at bounding box center [367, 174] width 402 height 24
type input "0"
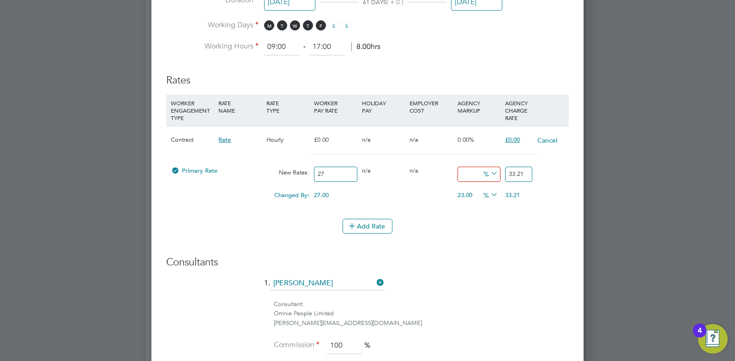
type input "27"
drag, startPoint x: 332, startPoint y: 176, endPoint x: 290, endPoint y: 175, distance: 42.0
click at [292, 174] on div "Primary Rate New Rates: 27 0 n/a 0 n/a 0 0 % 27" at bounding box center [367, 174] width 402 height 24
type input "2"
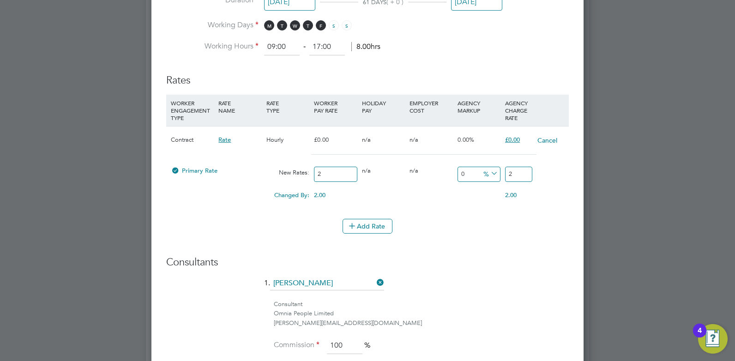
type input "26"
type input "-88.46153846153847"
type input "3"
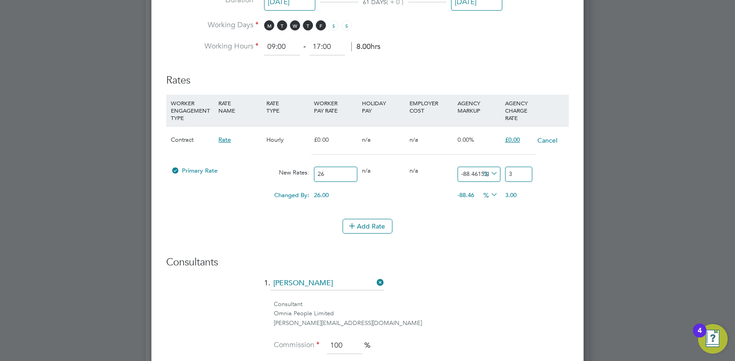
type input "46.15384615384615"
type input "38"
click at [636, 173] on div at bounding box center [367, 180] width 735 height 361
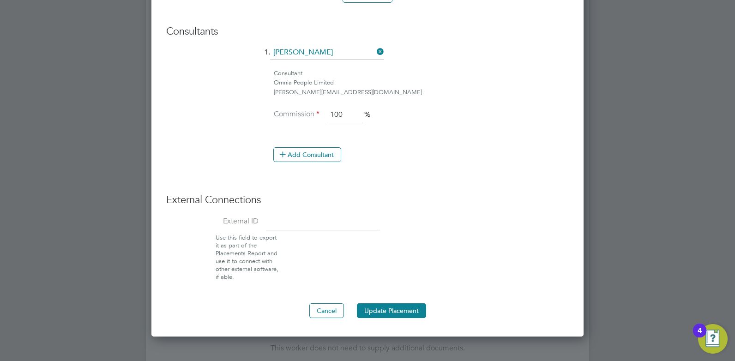
scroll to position [859, 0]
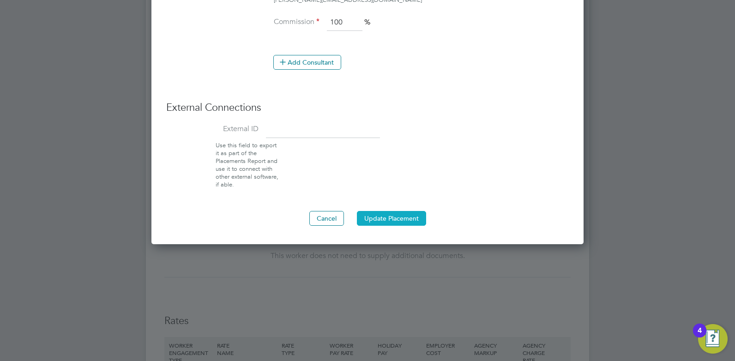
click at [410, 222] on button "Update Placement" at bounding box center [391, 218] width 69 height 15
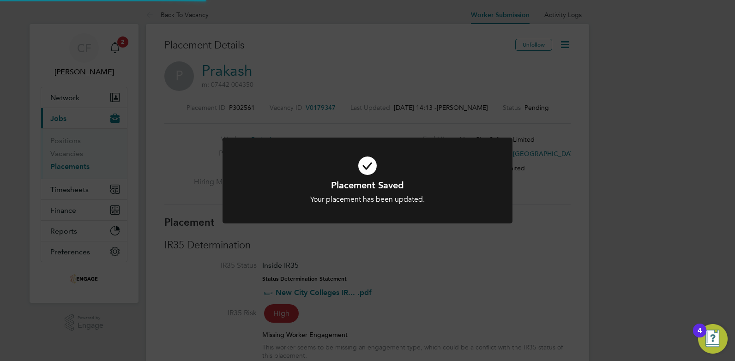
scroll to position [27, 65]
click at [545, 254] on div "Placement Saved Your placement has been updated. Cancel Okay" at bounding box center [367, 180] width 735 height 361
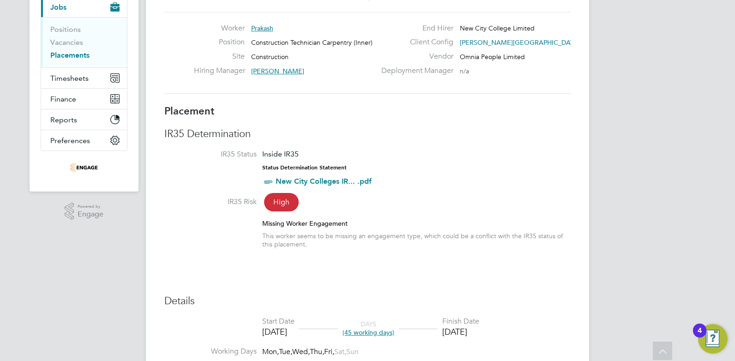
scroll to position [0, 0]
